Goal: Task Accomplishment & Management: Manage account settings

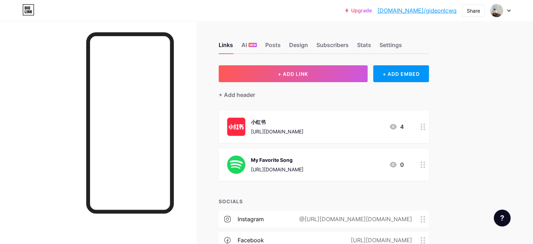
click at [509, 9] on icon at bounding box center [509, 10] width 4 height 2
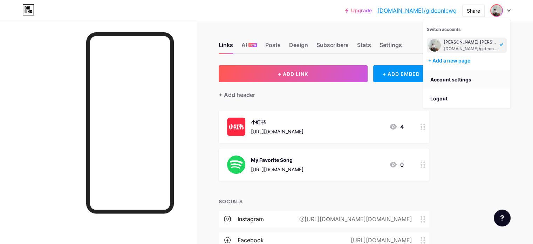
click at [476, 81] on link "Account settings" at bounding box center [466, 79] width 87 height 19
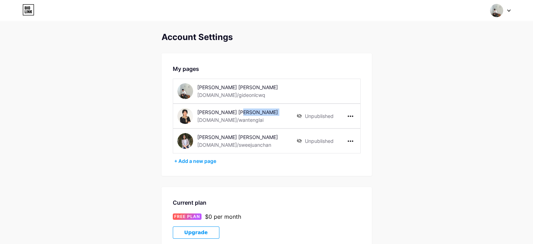
drag, startPoint x: 198, startPoint y: 120, endPoint x: 244, endPoint y: 119, distance: 46.3
click at [244, 119] on div "[PERSON_NAME] [PERSON_NAME] [DOMAIN_NAME]/wantenglai" at bounding box center [246, 116] width 99 height 16
click at [231, 119] on div "[DOMAIN_NAME]/wantenglai" at bounding box center [230, 119] width 66 height 7
click at [244, 120] on div "[PERSON_NAME] [PERSON_NAME] [DOMAIN_NAME]/wantenglai" at bounding box center [246, 116] width 99 height 16
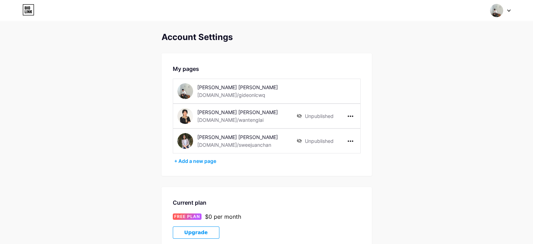
click at [198, 120] on div "[DOMAIN_NAME]/wantenglai" at bounding box center [230, 119] width 66 height 7
drag, startPoint x: 196, startPoint y: 119, endPoint x: 241, endPoint y: 123, distance: 45.0
click at [241, 123] on div "[PERSON_NAME] [PERSON_NAME] [DOMAIN_NAME]/wantenglai" at bounding box center [236, 116] width 119 height 16
copy div "[DOMAIN_NAME]/wantenglai"
drag, startPoint x: 247, startPoint y: 143, endPoint x: 194, endPoint y: 142, distance: 53.6
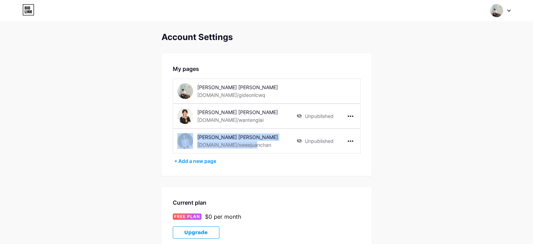
click at [194, 142] on div "[PERSON_NAME] [PERSON_NAME] [DOMAIN_NAME]/sweejuanchan" at bounding box center [236, 141] width 119 height 16
drag, startPoint x: 250, startPoint y: 145, endPoint x: 197, endPoint y: 145, distance: 53.3
click at [197, 145] on div "[PERSON_NAME] [PERSON_NAME] [DOMAIN_NAME]/sweejuanchan" at bounding box center [246, 141] width 99 height 16
copy div "[DOMAIN_NAME]/sweejuanchan"
